Goal: Check status: Check status

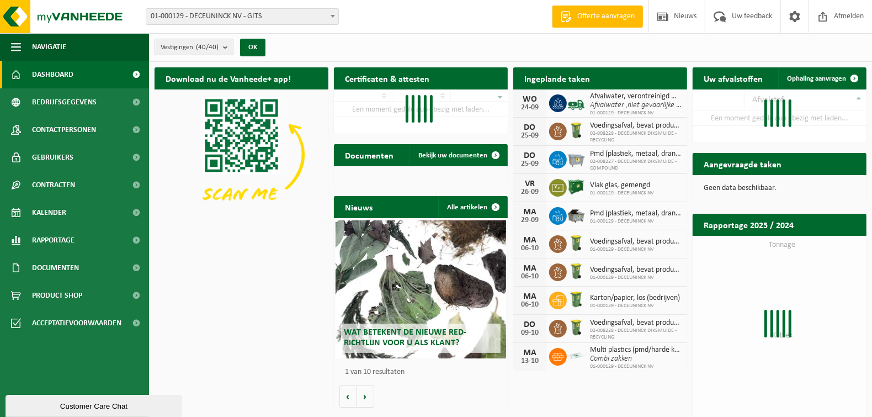
click at [653, 97] on span "Bekijk uw kalender" at bounding box center [638, 100] width 57 height 7
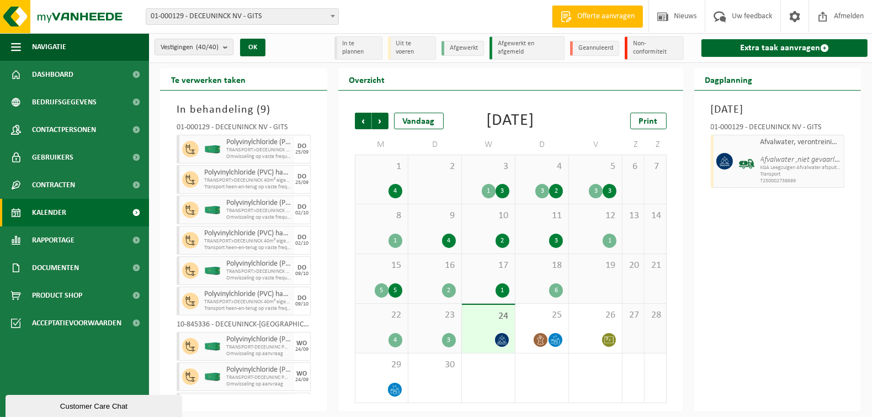
click at [384, 346] on div "22 4" at bounding box center [381, 328] width 52 height 49
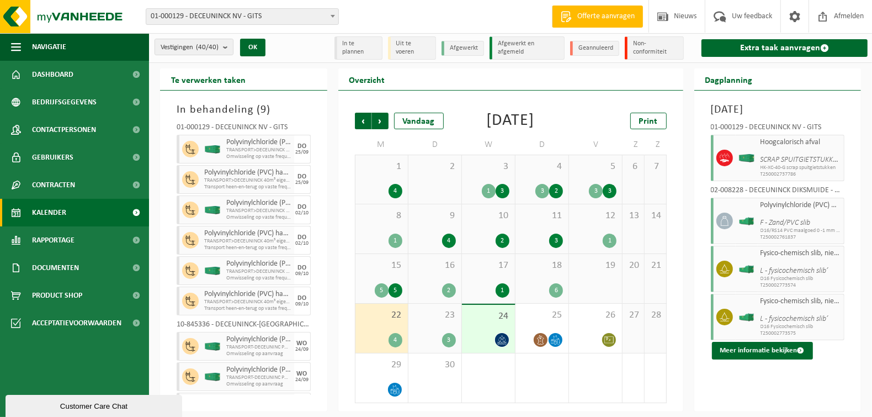
click at [435, 344] on div "23 3" at bounding box center [434, 328] width 53 height 49
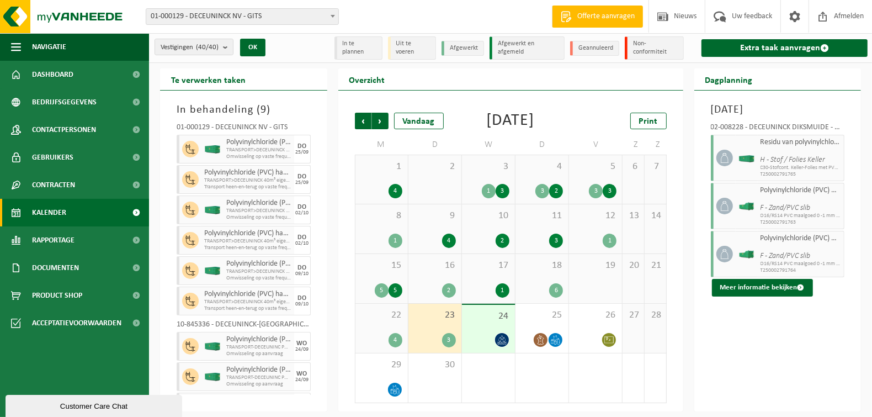
click at [481, 339] on div "24" at bounding box center [488, 329] width 53 height 48
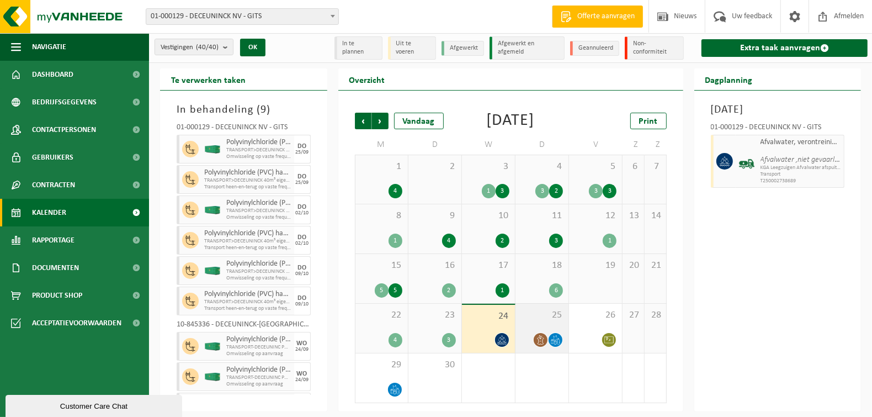
click at [538, 321] on span "25" at bounding box center [542, 315] width 42 height 12
